Goal: Task Accomplishment & Management: Complete application form

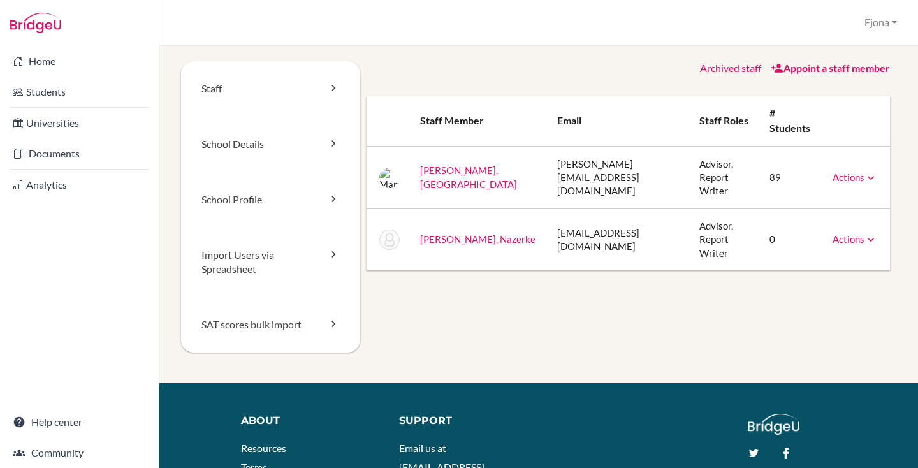
click at [843, 71] on link "Appoint a staff member" at bounding box center [830, 68] width 119 height 12
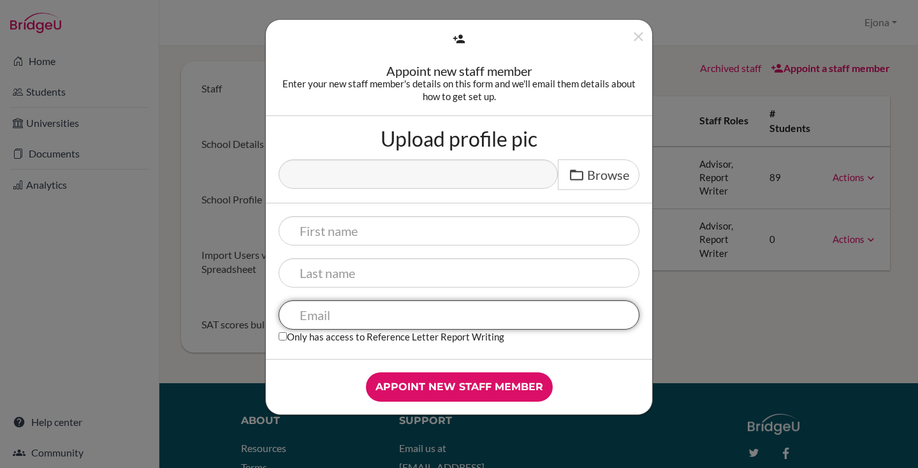
click at [373, 307] on input "text" at bounding box center [459, 314] width 361 height 29
paste input "[EMAIL_ADDRESS][DOMAIN_NAME]"
click at [300, 308] on input "bagdatova.tomiris@tamos-education.kz" at bounding box center [459, 314] width 361 height 29
drag, startPoint x: 398, startPoint y: 317, endPoint x: 361, endPoint y: 317, distance: 37.0
click at [361, 317] on input "bagdatova.tomiris@tamos-education.kz" at bounding box center [459, 314] width 361 height 29
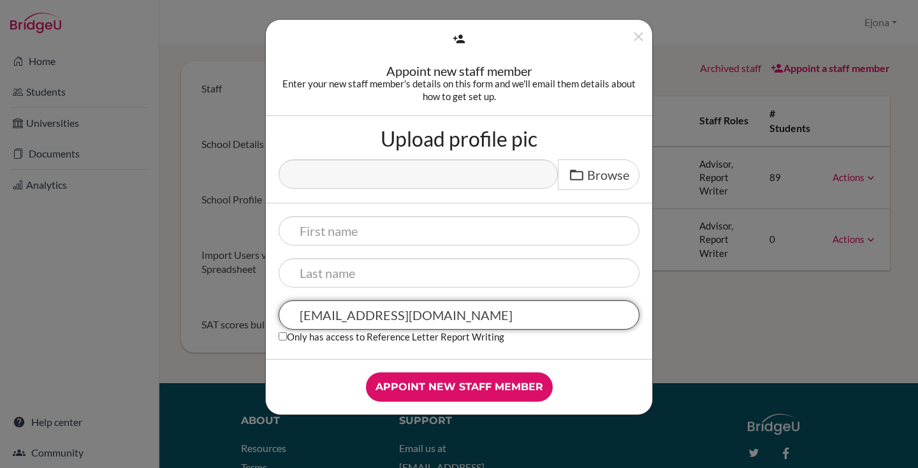
type input "bagdatova.tomiris@tamos-education.kz"
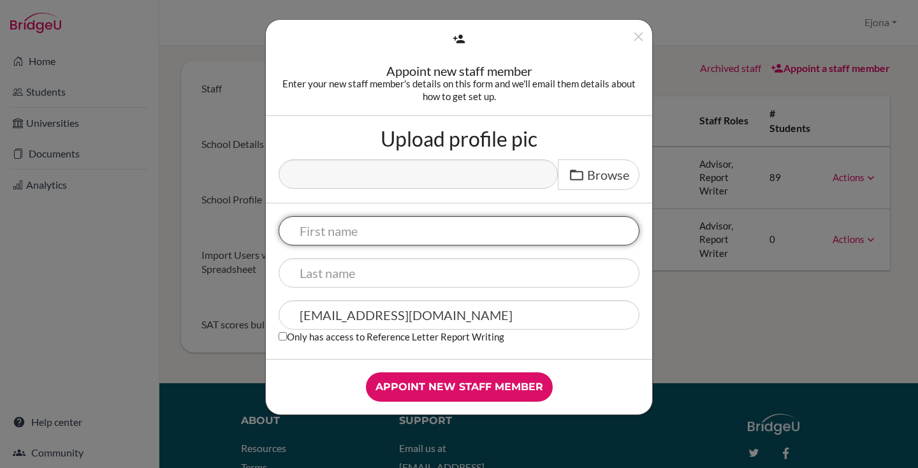
click at [339, 231] on input "text" at bounding box center [459, 230] width 361 height 29
paste input "tomiris"
click at [303, 228] on input "tomiris" at bounding box center [459, 230] width 361 height 29
type input "Tomiris"
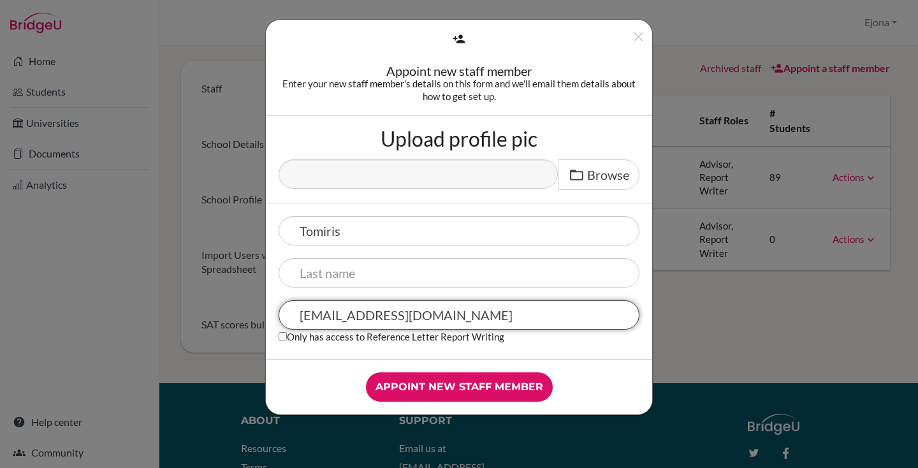
drag, startPoint x: 359, startPoint y: 319, endPoint x: 277, endPoint y: 314, distance: 82.4
click at [277, 314] on div "Tomiris bagdatova.tomiris@tamos-education.kz Only has access to Reference Lette…" at bounding box center [459, 281] width 386 height 156
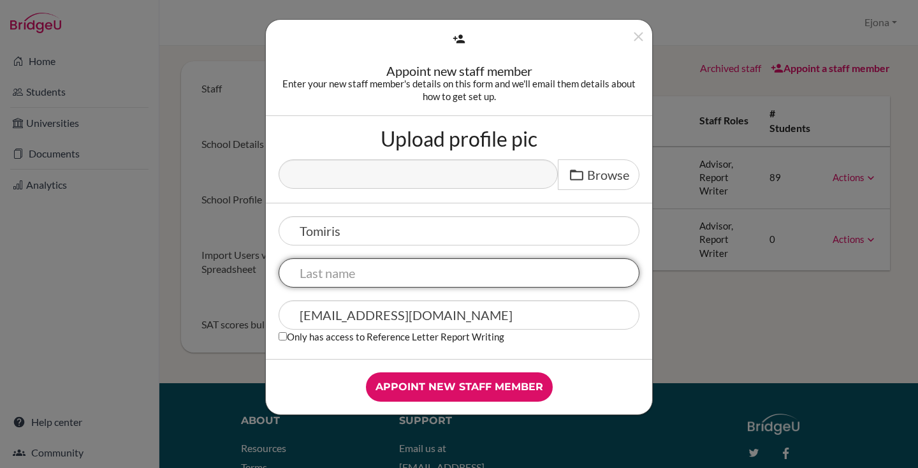
click at [336, 279] on input "text" at bounding box center [459, 272] width 361 height 29
paste input "bagdatova"
click at [306, 273] on input "bagdatova" at bounding box center [459, 272] width 361 height 29
type input "Bagdatova"
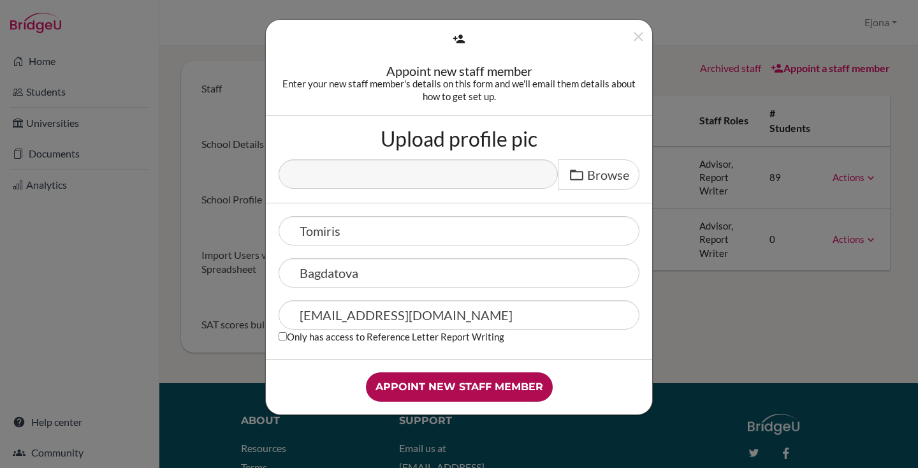
click at [477, 383] on input "Appoint new staff member" at bounding box center [459, 386] width 187 height 29
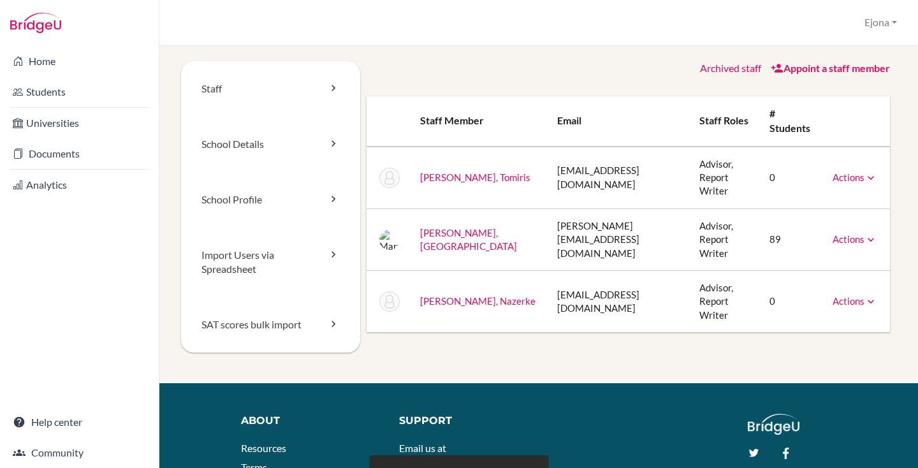
scroll to position [3, 0]
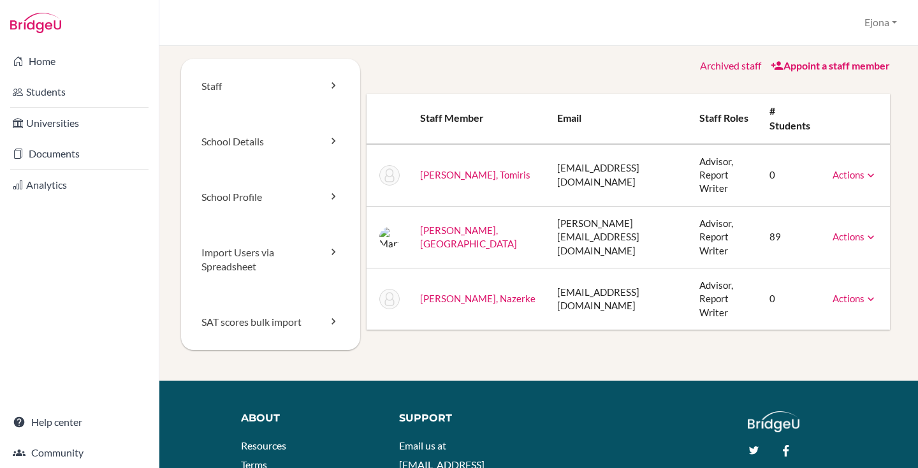
click at [850, 66] on link "Appoint a staff member" at bounding box center [830, 65] width 119 height 12
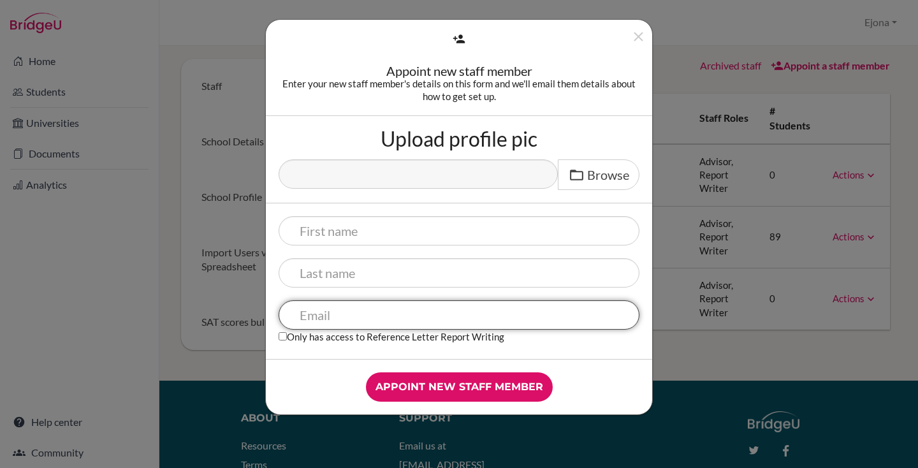
click at [395, 319] on input "text" at bounding box center [459, 314] width 361 height 29
paste input "Nemerbayeva.m@tamos-education.kz"
click at [301, 313] on input "Nemerbayeva.m@tamos-education.kz" at bounding box center [459, 314] width 361 height 29
type input "Nemerbayeva.m@tamos-education.kz"
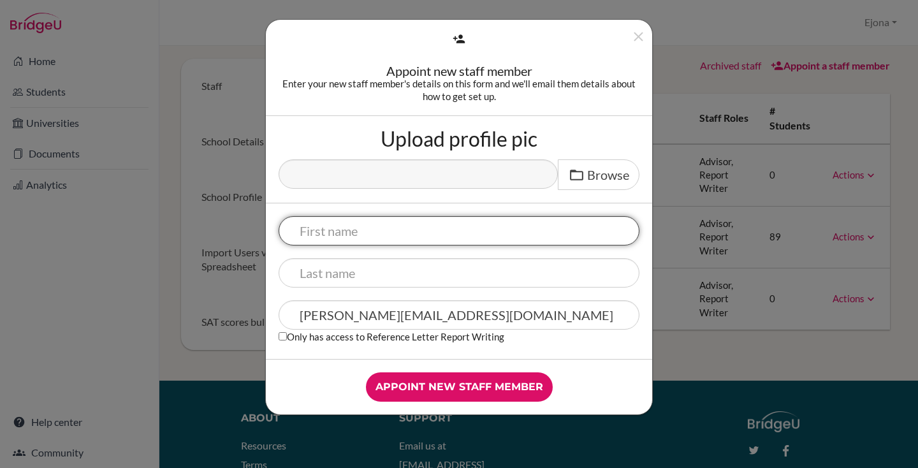
click at [360, 236] on input "text" at bounding box center [459, 230] width 361 height 29
type input "M"
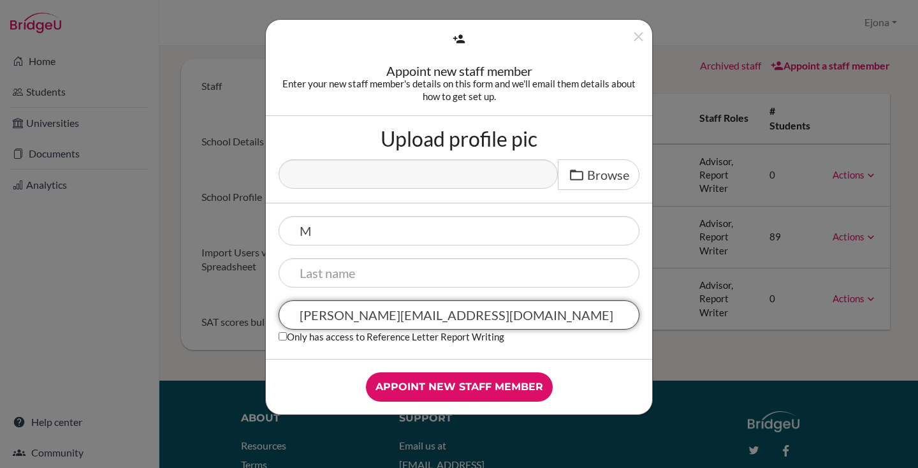
click at [315, 320] on input "Nemerbayeva.m@tamos-education.kz" at bounding box center [459, 314] width 361 height 29
drag, startPoint x: 377, startPoint y: 318, endPoint x: 298, endPoint y: 316, distance: 79.1
click at [298, 316] on input "Nemerbayeva.m@tamos-education.kz" at bounding box center [459, 314] width 361 height 29
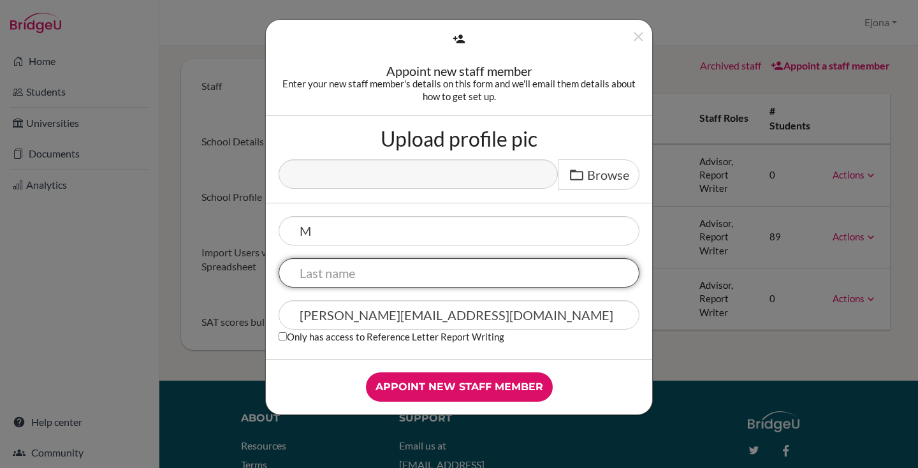
click at [329, 275] on input "text" at bounding box center [459, 272] width 361 height 29
paste input "Nemerbayeva"
click at [302, 267] on input "Nemerbayeva" at bounding box center [459, 272] width 361 height 29
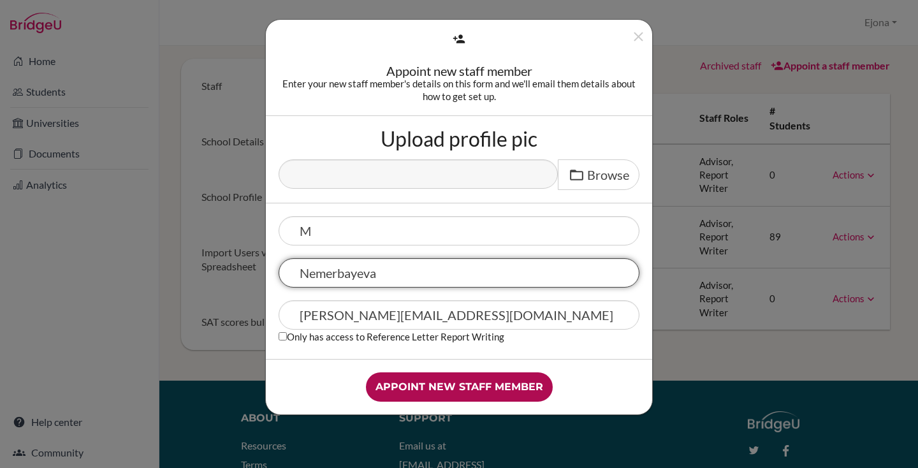
type input "Nemerbayeva"
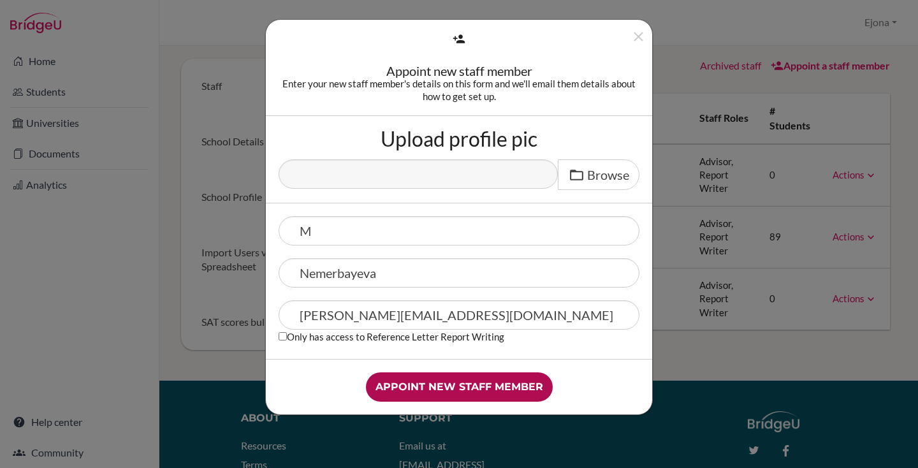
click at [467, 385] on input "Appoint new staff member" at bounding box center [459, 386] width 187 height 29
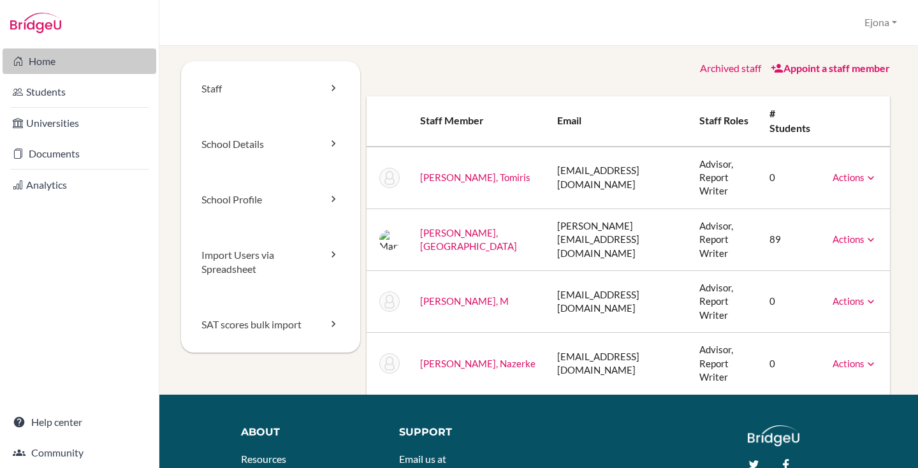
click at [71, 61] on link "Home" at bounding box center [80, 61] width 154 height 26
